Goal: Task Accomplishment & Management: Manage account settings

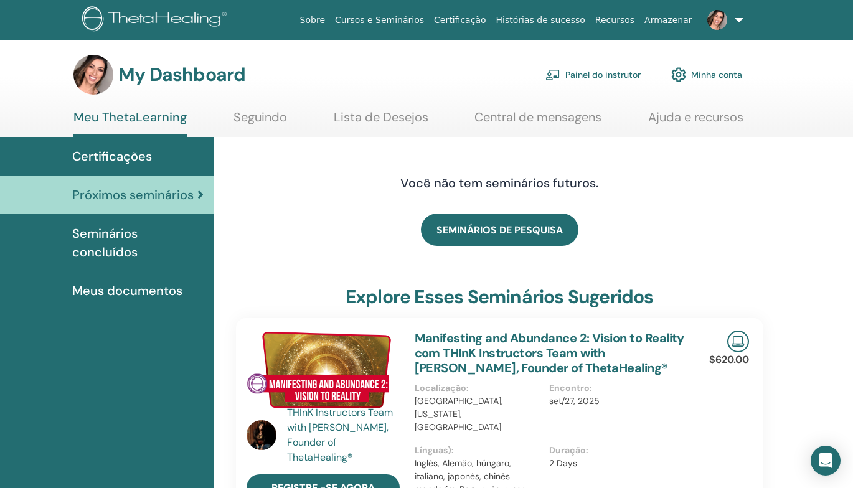
click at [586, 73] on link "Painel do instrutor" at bounding box center [592, 74] width 95 height 27
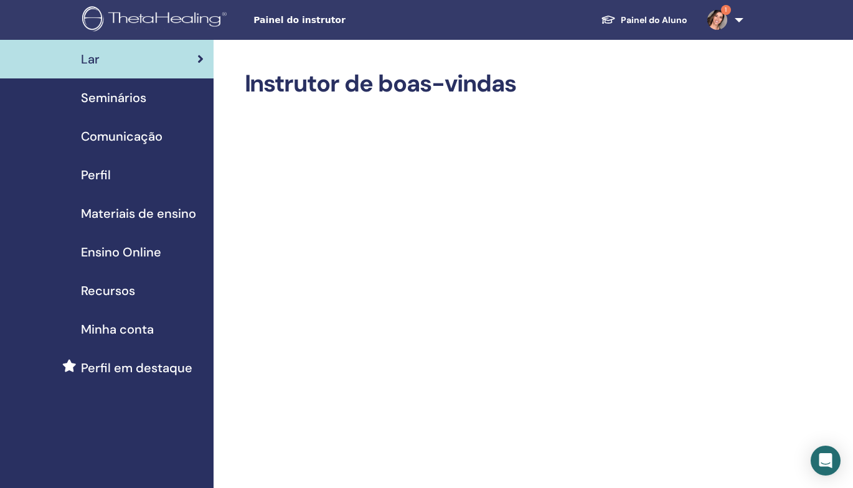
click at [712, 16] on img at bounding box center [717, 20] width 20 height 20
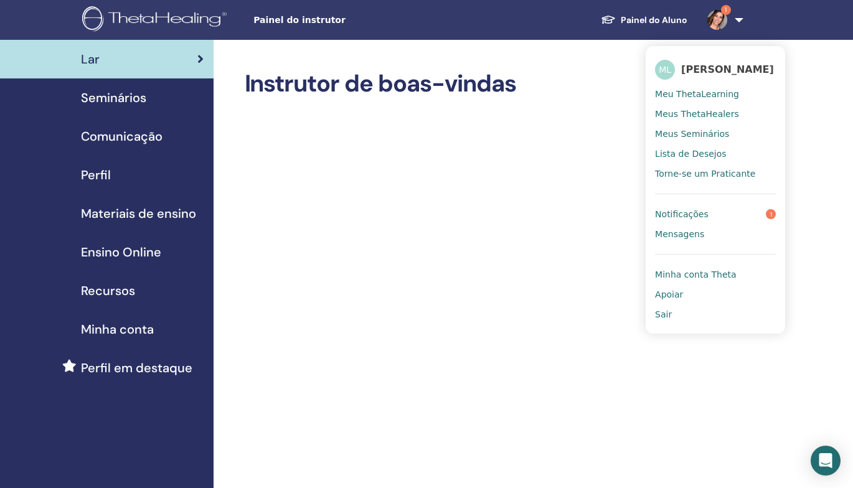
click at [728, 218] on link "Notificações 1" at bounding box center [715, 214] width 121 height 20
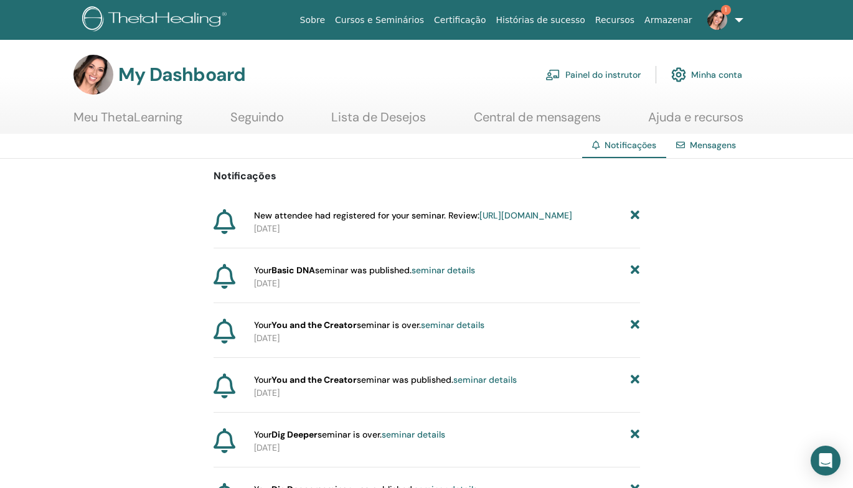
click at [479, 221] on link "https://member.thetahealing.com/instructor/seminar/376311/attendees" at bounding box center [525, 215] width 93 height 11
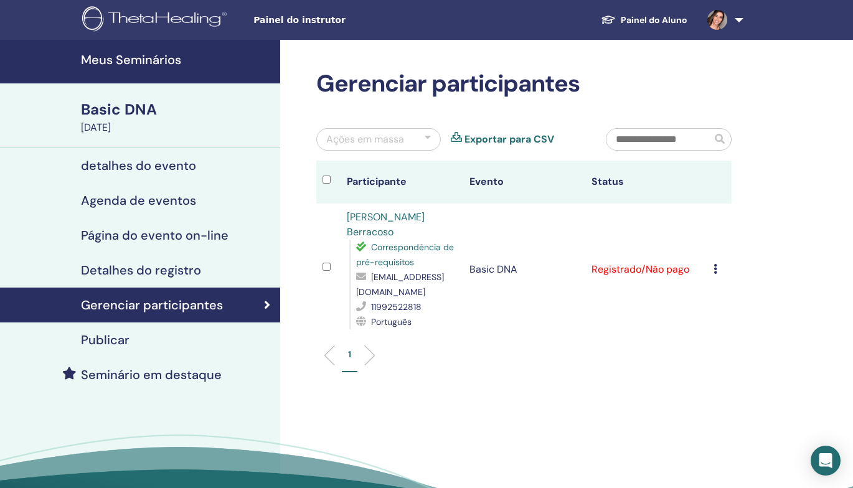
click at [713, 259] on td "Cancelar registro Não certifique-se automaticamente Marcar como pago Marcar com…" at bounding box center [719, 270] width 24 height 132
click at [717, 264] on icon at bounding box center [716, 269] width 4 height 10
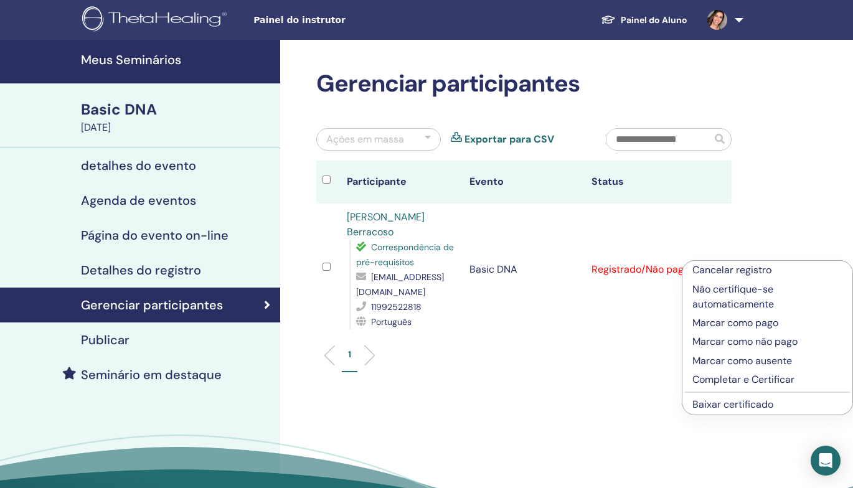
click at [745, 323] on p "Marcar como pago" at bounding box center [767, 323] width 150 height 15
